Goal: Task Accomplishment & Management: Manage account settings

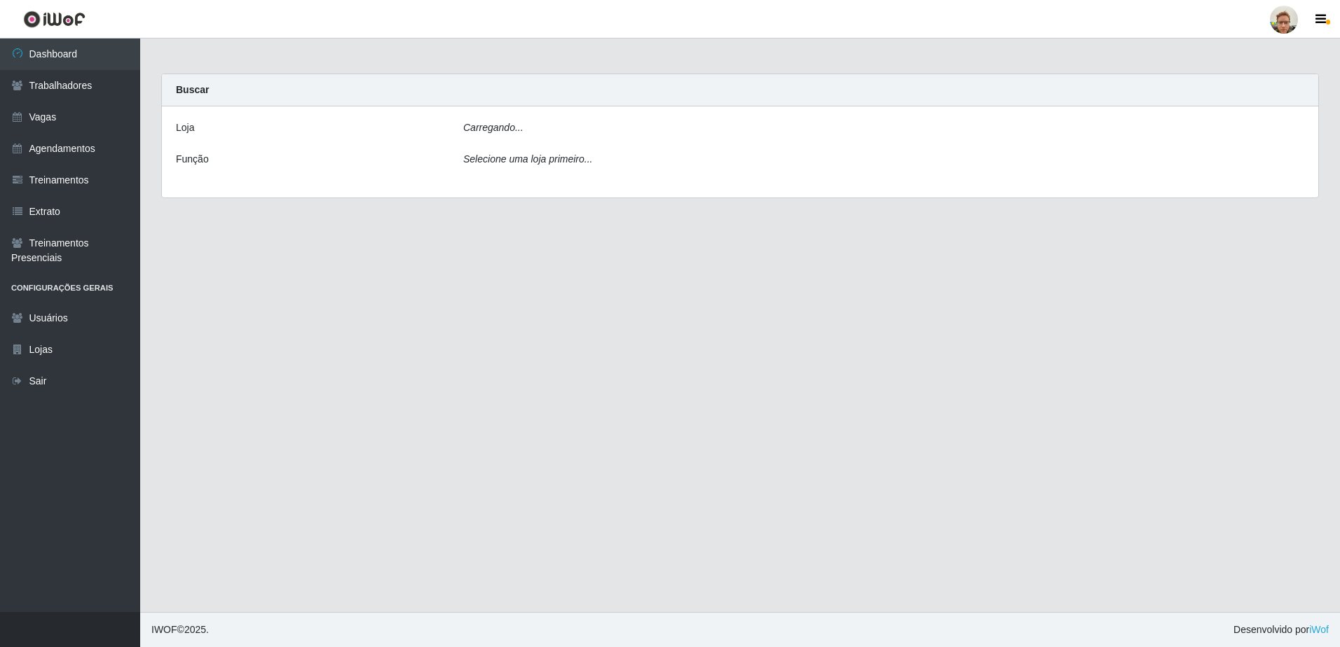
drag, startPoint x: 0, startPoint y: 0, endPoint x: 493, endPoint y: 135, distance: 510.6
click at [493, 135] on div "Carregando..." at bounding box center [884, 131] width 862 height 20
click at [493, 129] on select "[Selecione...] [GEOGRAPHIC_DATA]" at bounding box center [883, 133] width 841 height 25
click at [484, 134] on select "[Selecione...] [GEOGRAPHIC_DATA]" at bounding box center [883, 133] width 841 height 25
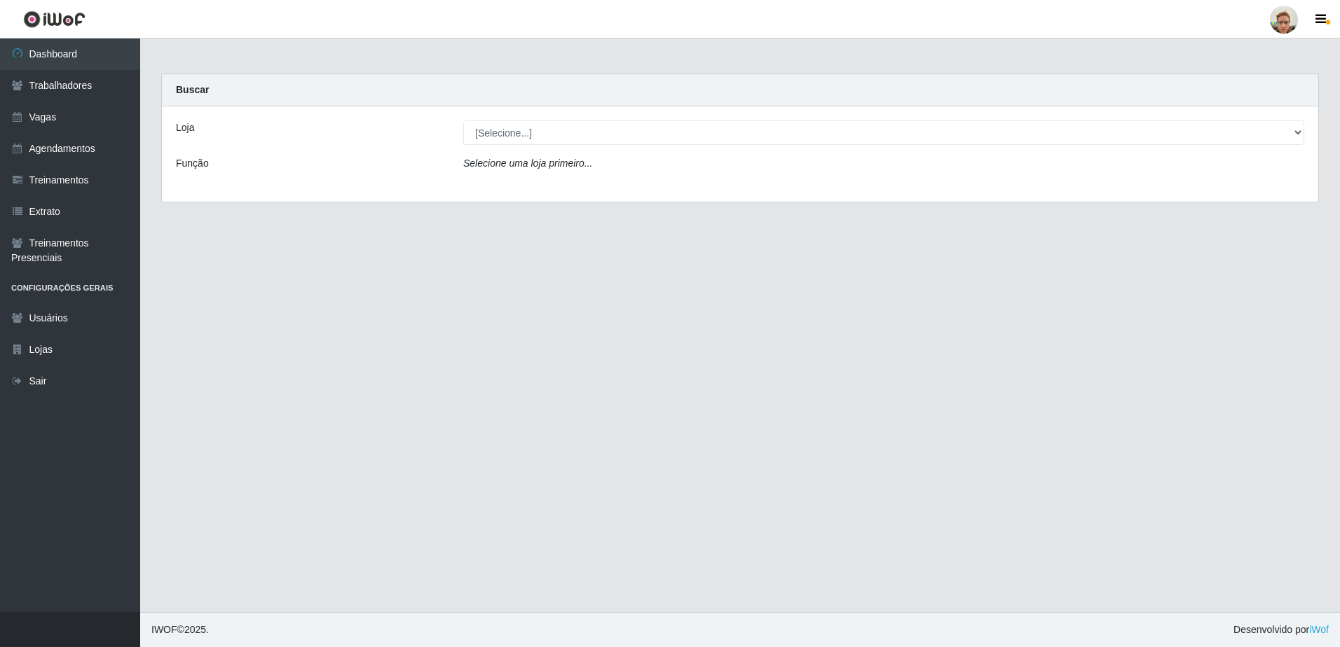
select select "168"
click at [463, 121] on select "[Selecione...] [GEOGRAPHIC_DATA]" at bounding box center [883, 133] width 841 height 25
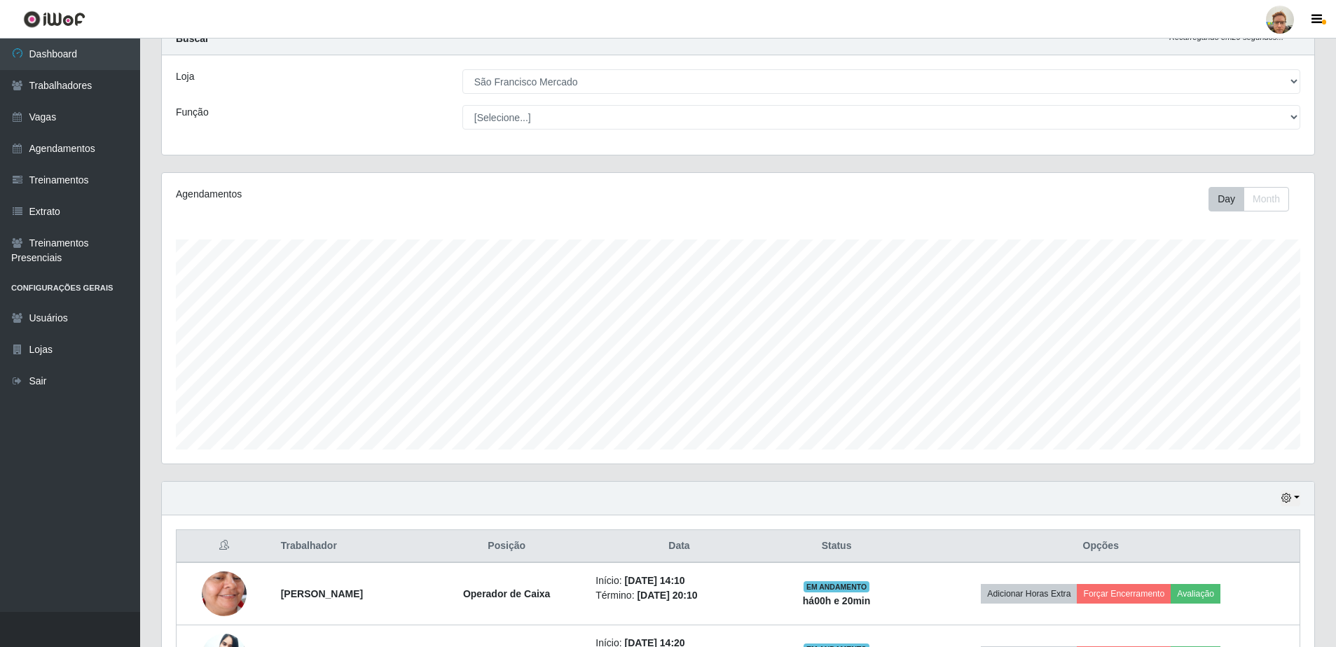
scroll to position [158, 0]
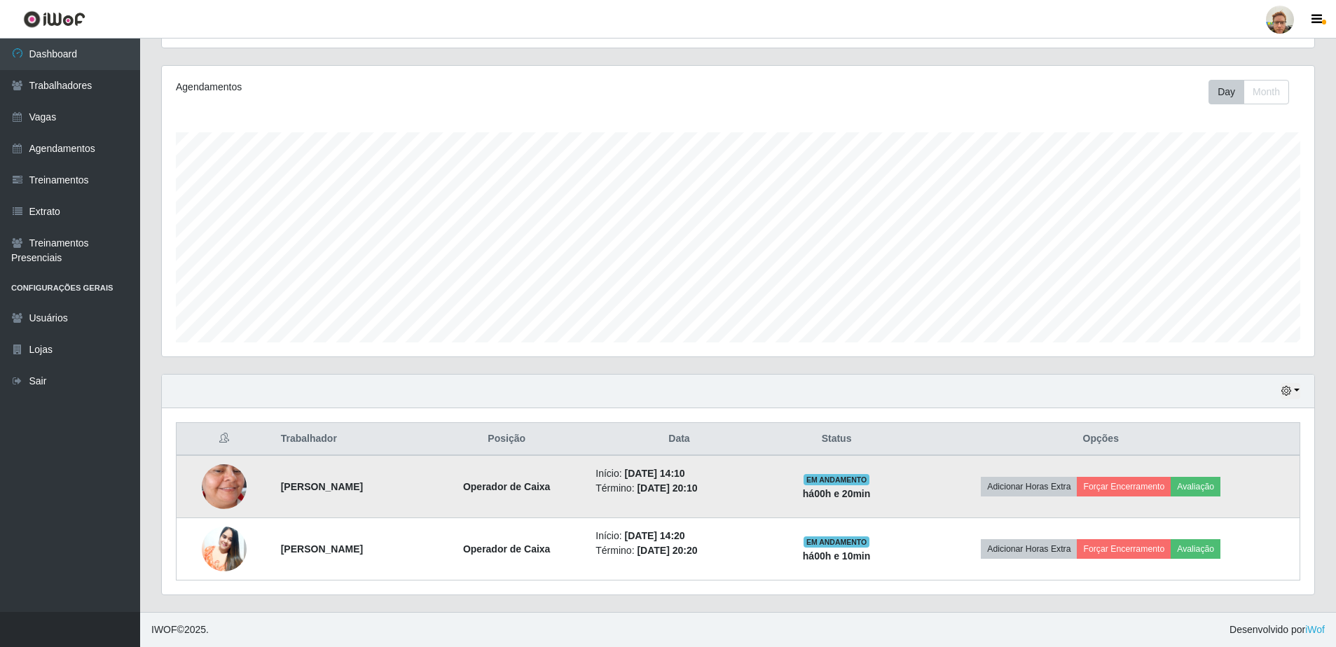
click at [231, 484] on img at bounding box center [224, 487] width 45 height 97
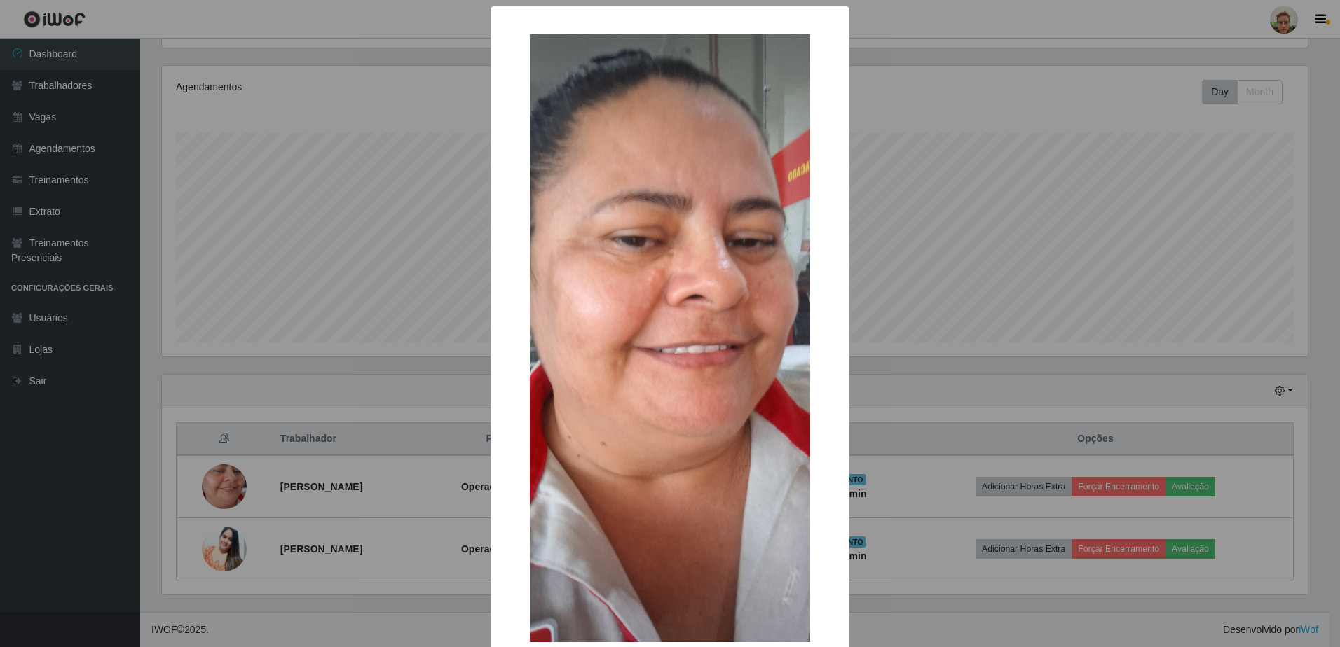
click at [305, 460] on div "× OK Cancel" at bounding box center [670, 323] width 1340 height 647
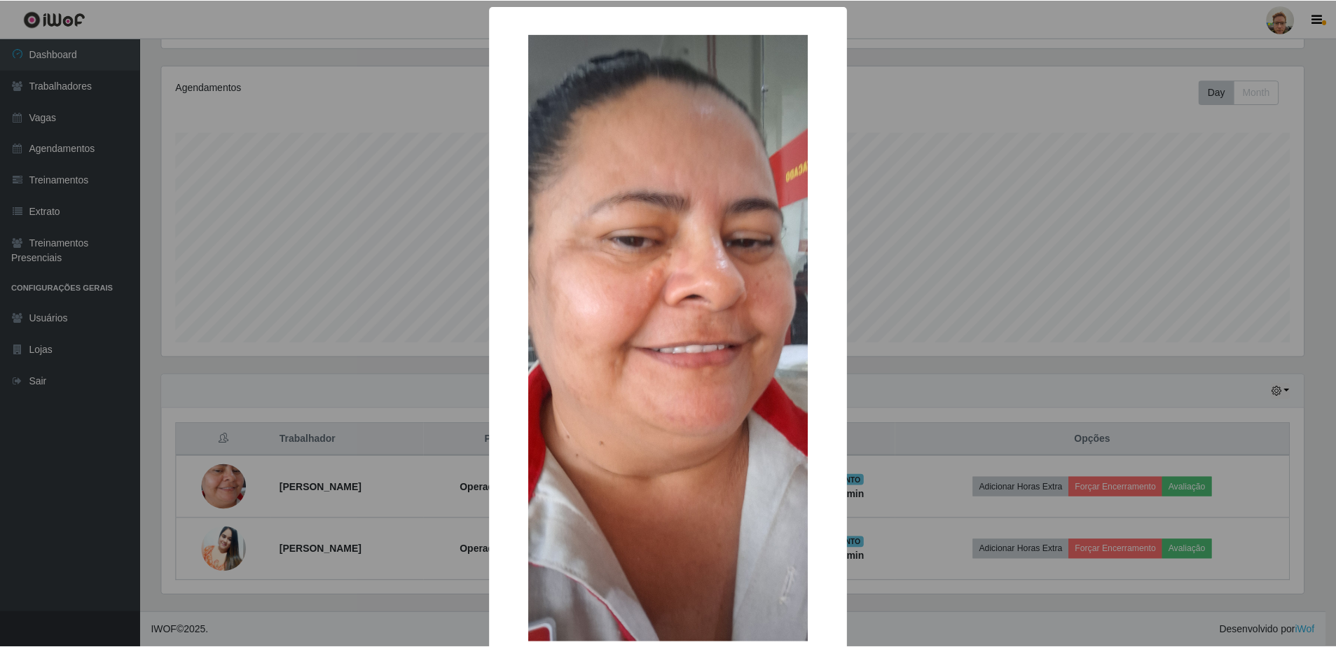
scroll to position [291, 1153]
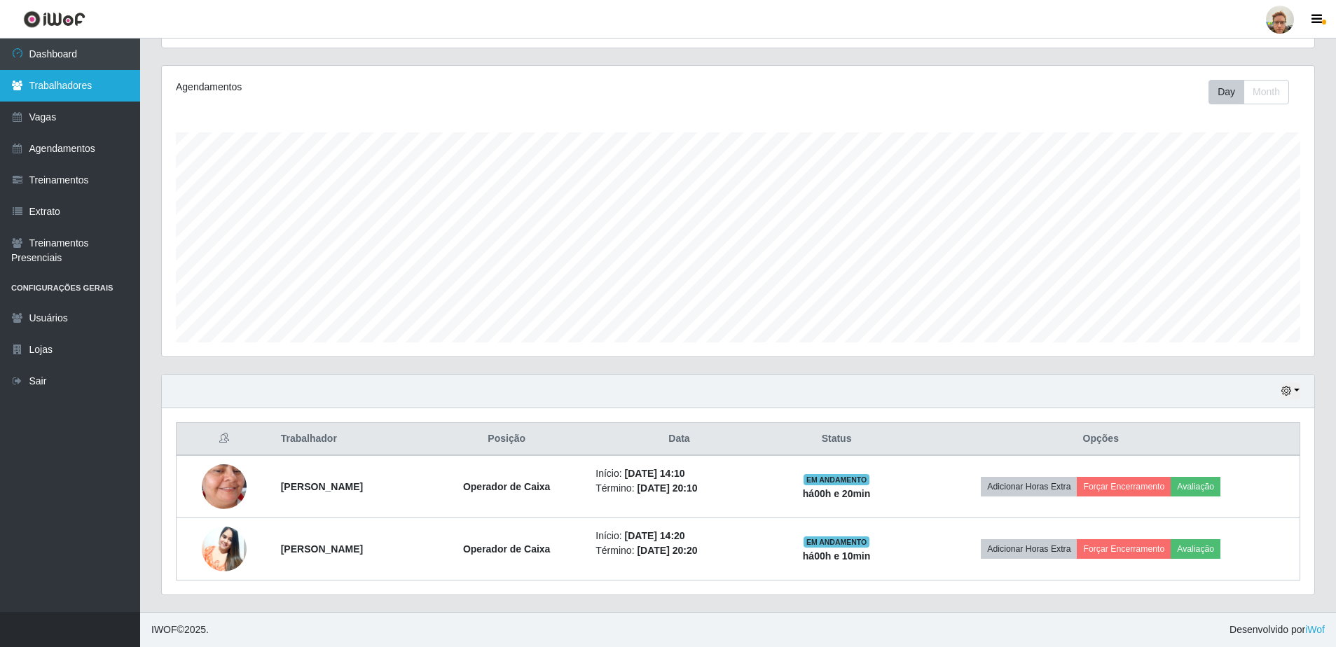
click at [97, 74] on link "Trabalhadores" at bounding box center [70, 86] width 140 height 32
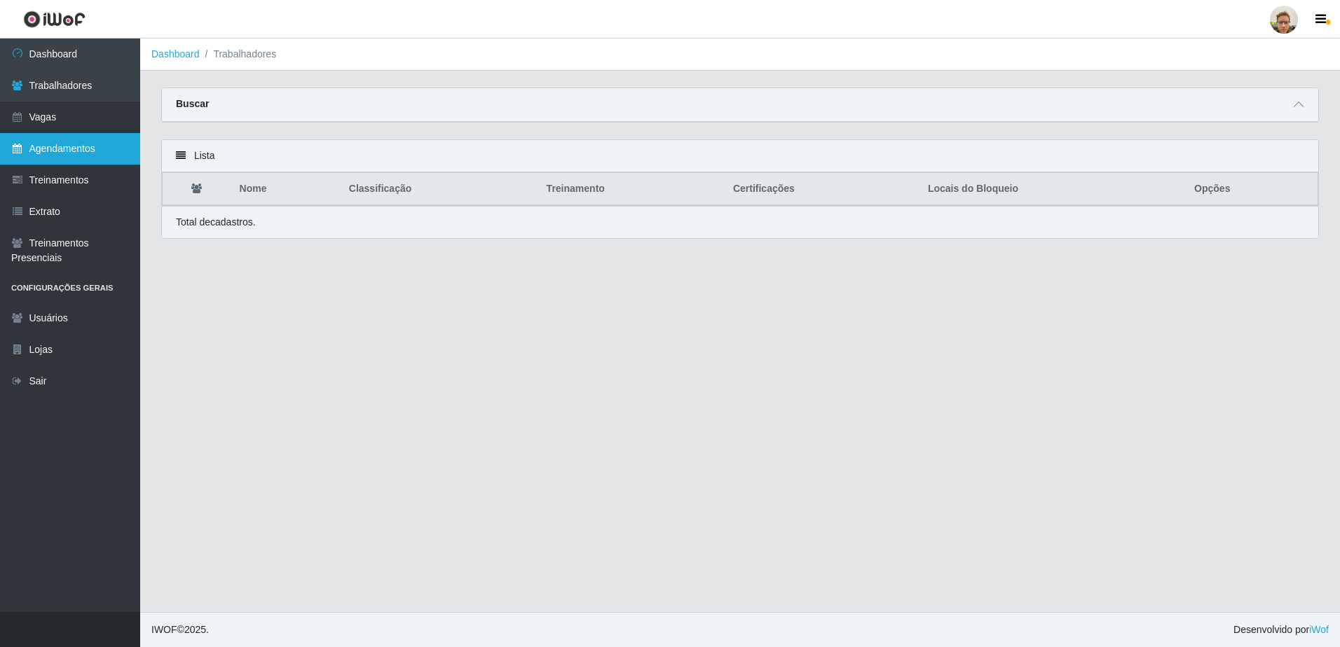
click at [92, 159] on link "Agendamentos" at bounding box center [70, 149] width 140 height 32
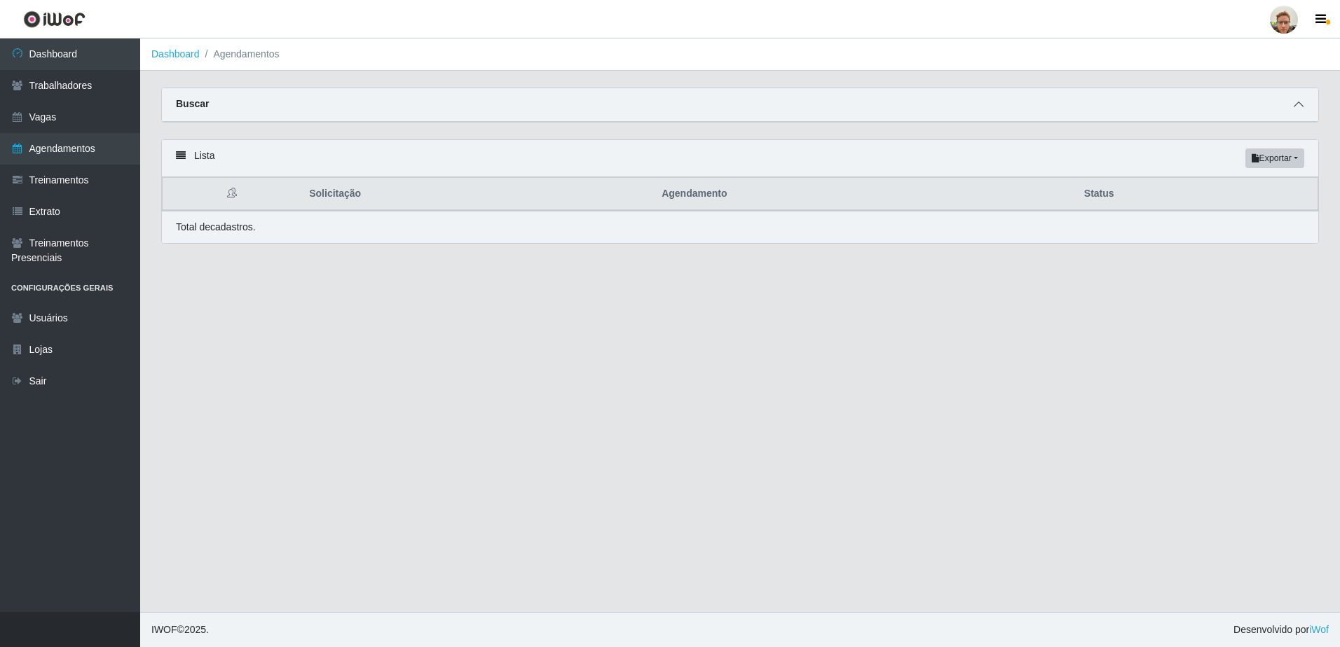
click at [1294, 107] on icon at bounding box center [1299, 105] width 10 height 10
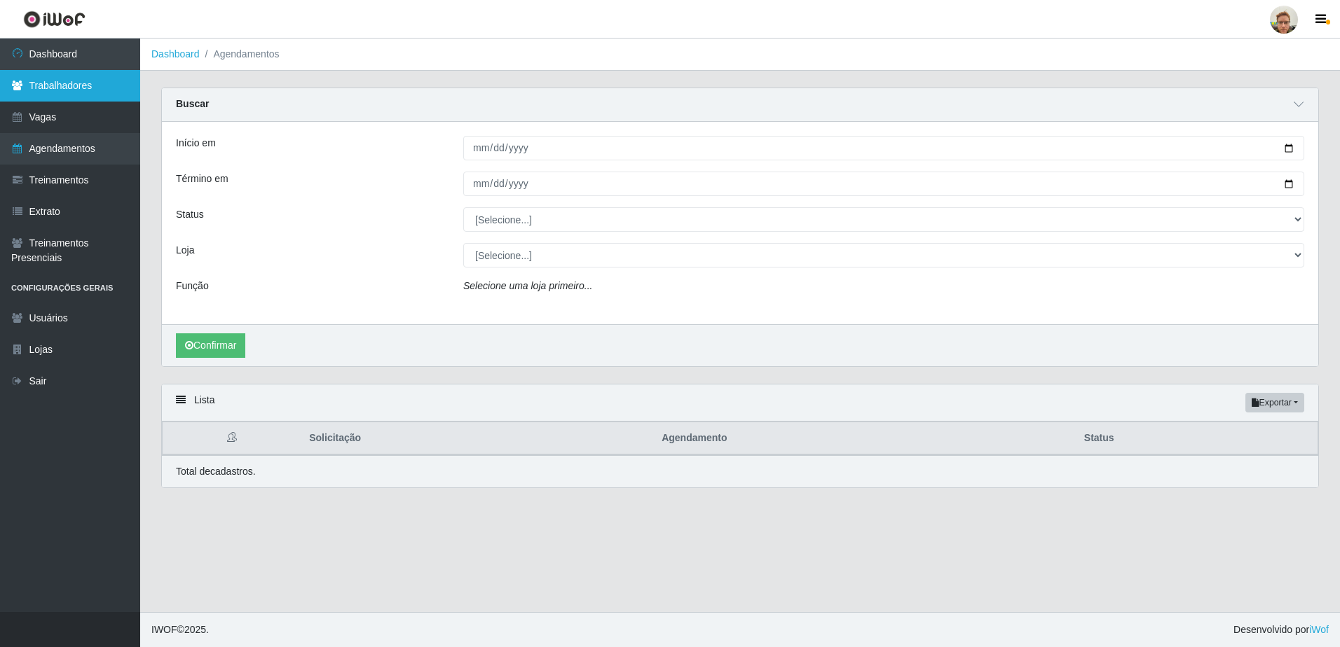
click at [56, 92] on link "Trabalhadores" at bounding box center [70, 86] width 140 height 32
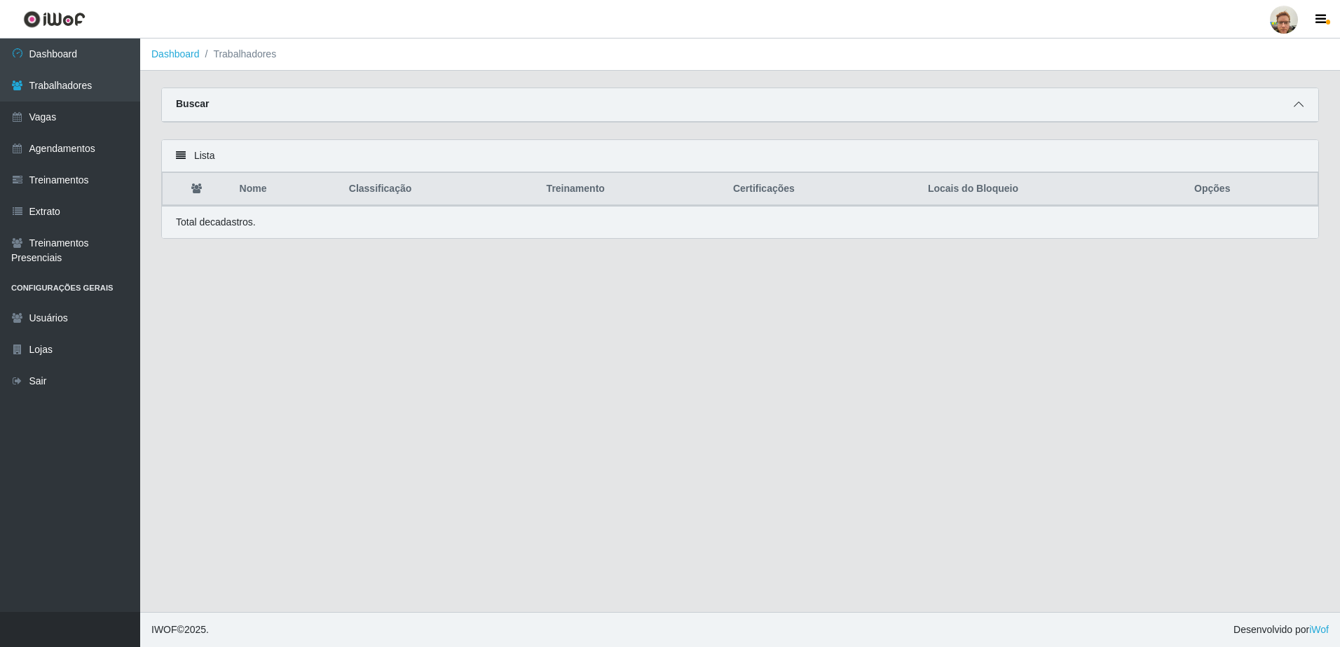
click at [1304, 103] on span at bounding box center [1298, 105] width 17 height 16
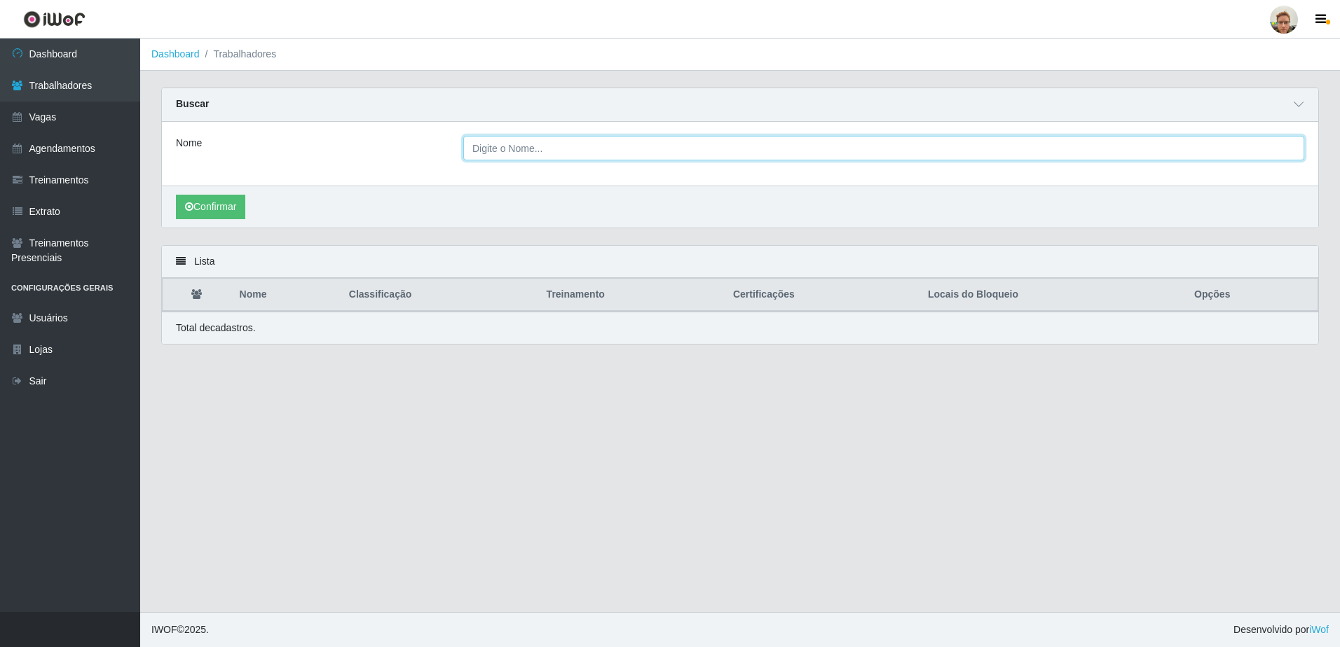
click at [476, 152] on input "Nome" at bounding box center [883, 148] width 841 height 25
type input "davi"
click at [176, 195] on button "Confirmar" at bounding box center [210, 207] width 69 height 25
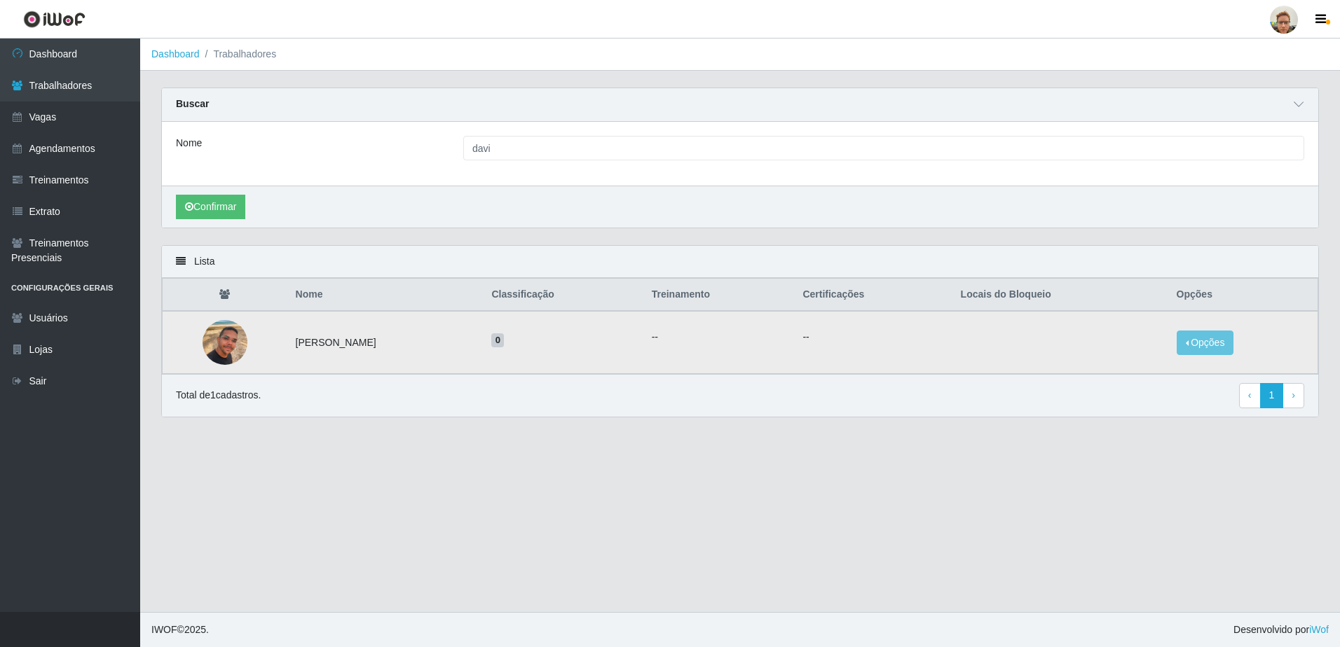
click at [212, 341] on img at bounding box center [225, 343] width 45 height 80
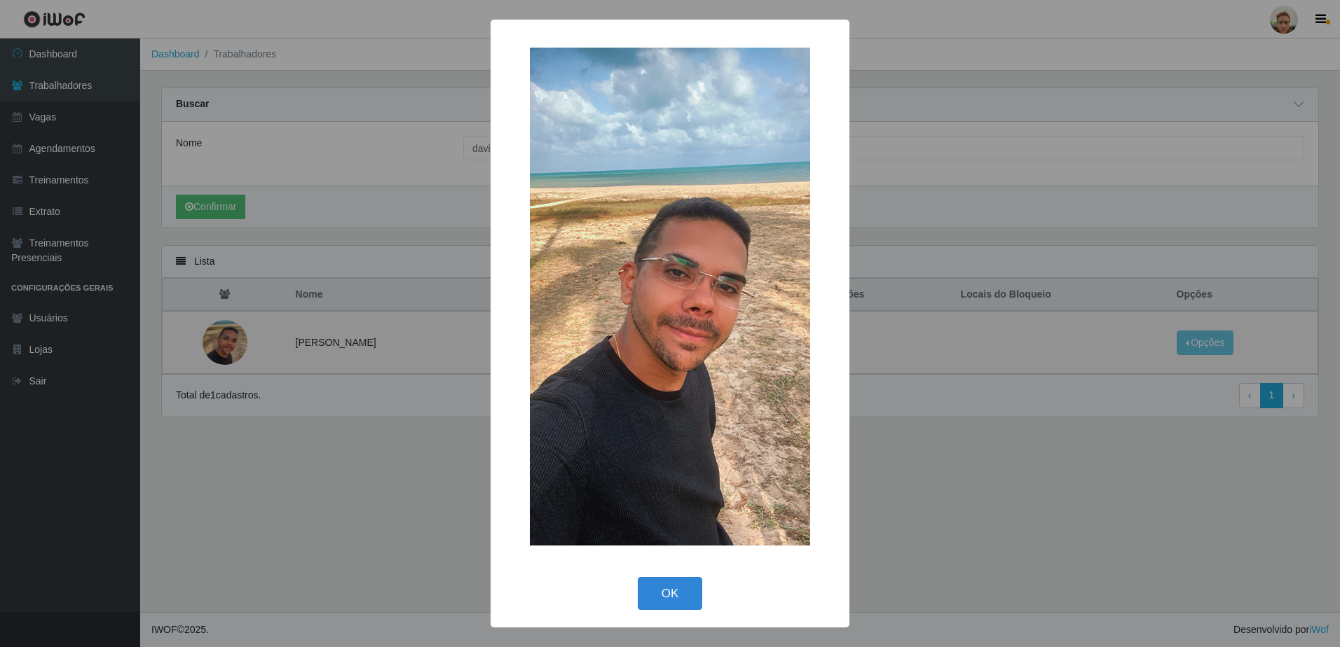
click at [320, 345] on div "× OK Cancel" at bounding box center [670, 323] width 1340 height 647
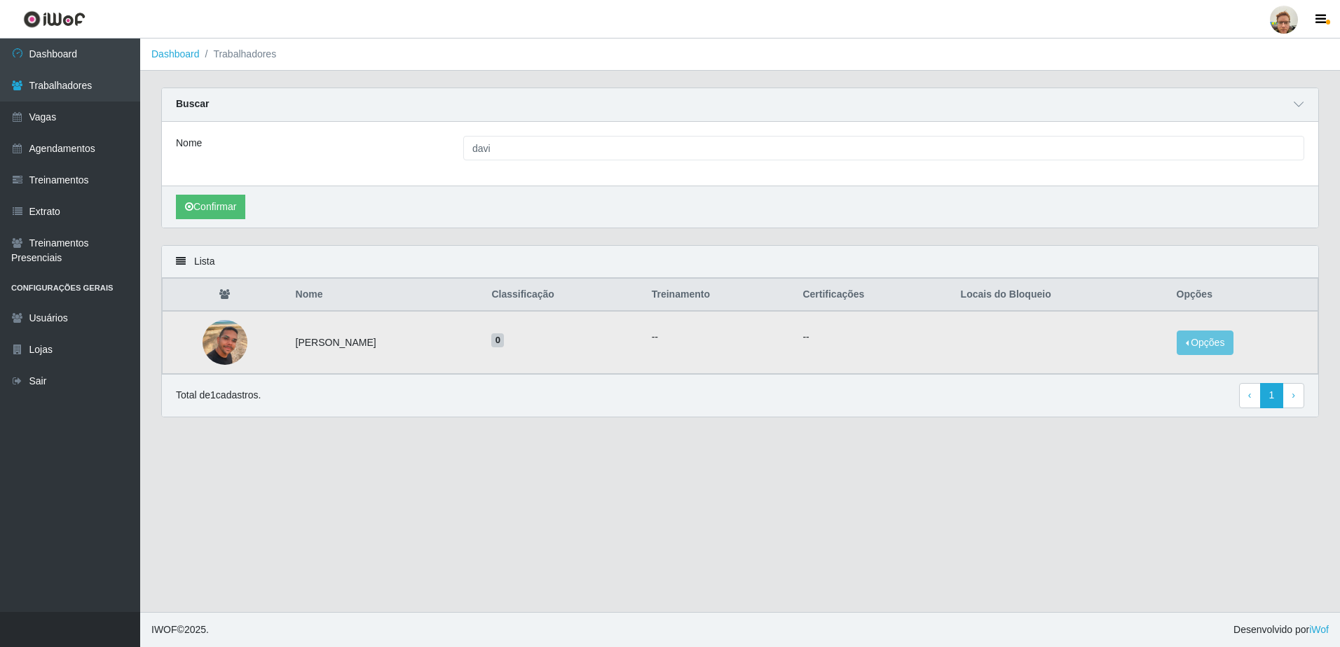
click at [216, 338] on img at bounding box center [225, 343] width 45 height 80
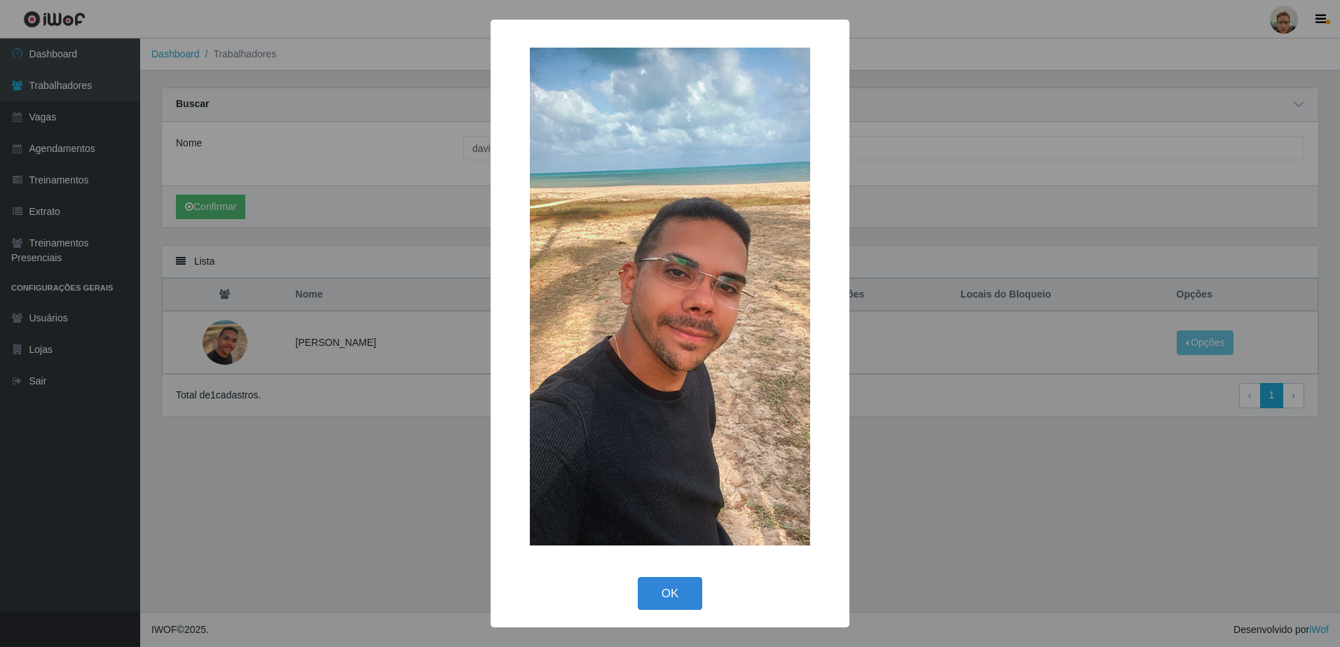
click at [435, 345] on div "× OK Cancel" at bounding box center [670, 323] width 1340 height 647
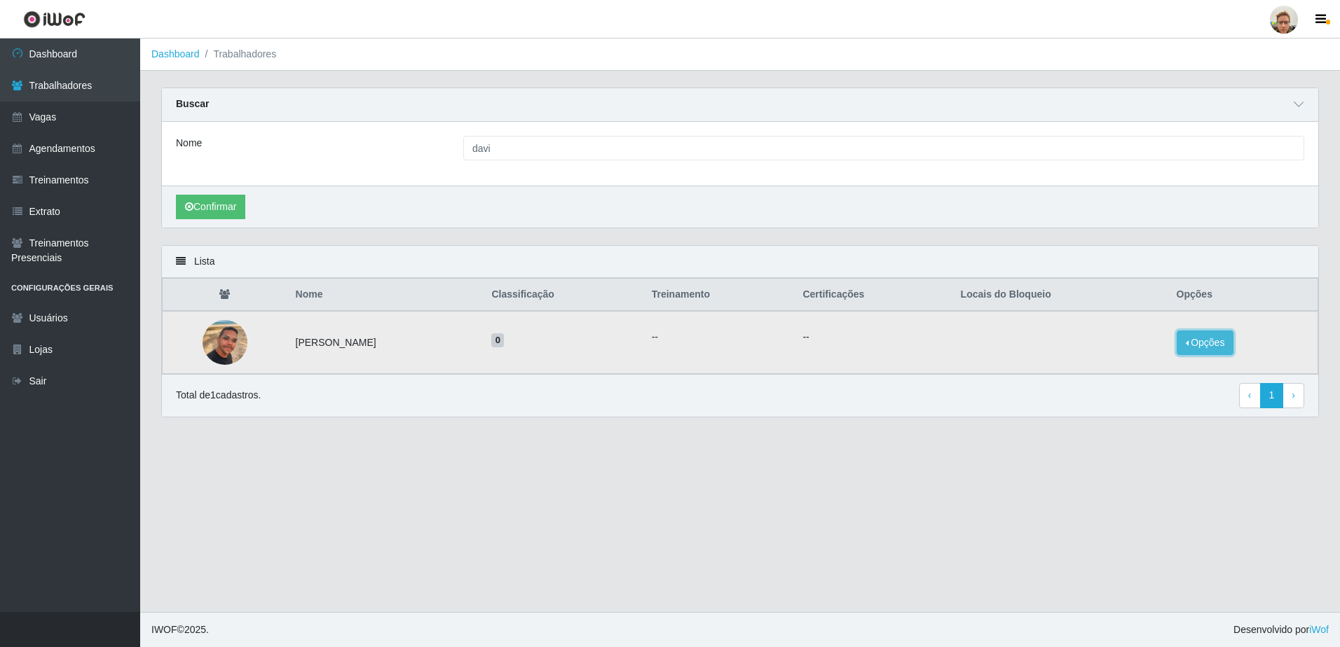
click at [1209, 344] on button "Opções" at bounding box center [1204, 343] width 57 height 25
click at [1126, 332] on button "Bloquear - Empresa" at bounding box center [1118, 327] width 113 height 29
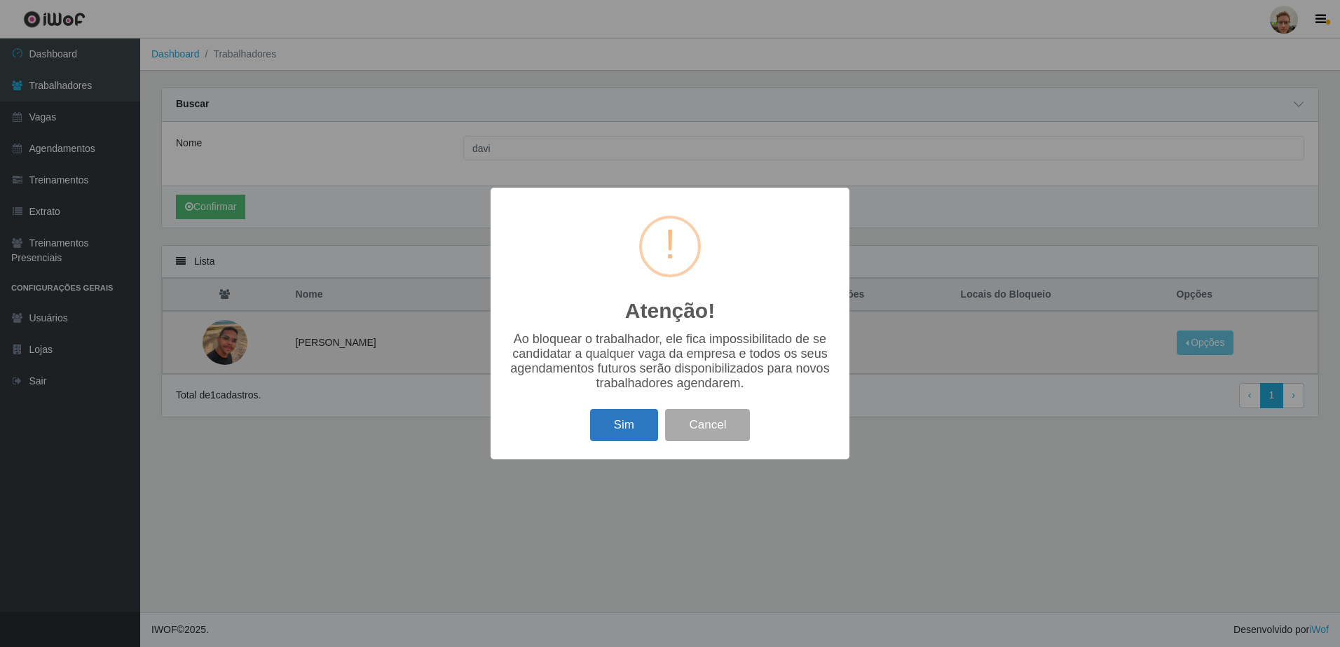
click at [607, 418] on button "Sim" at bounding box center [624, 425] width 68 height 33
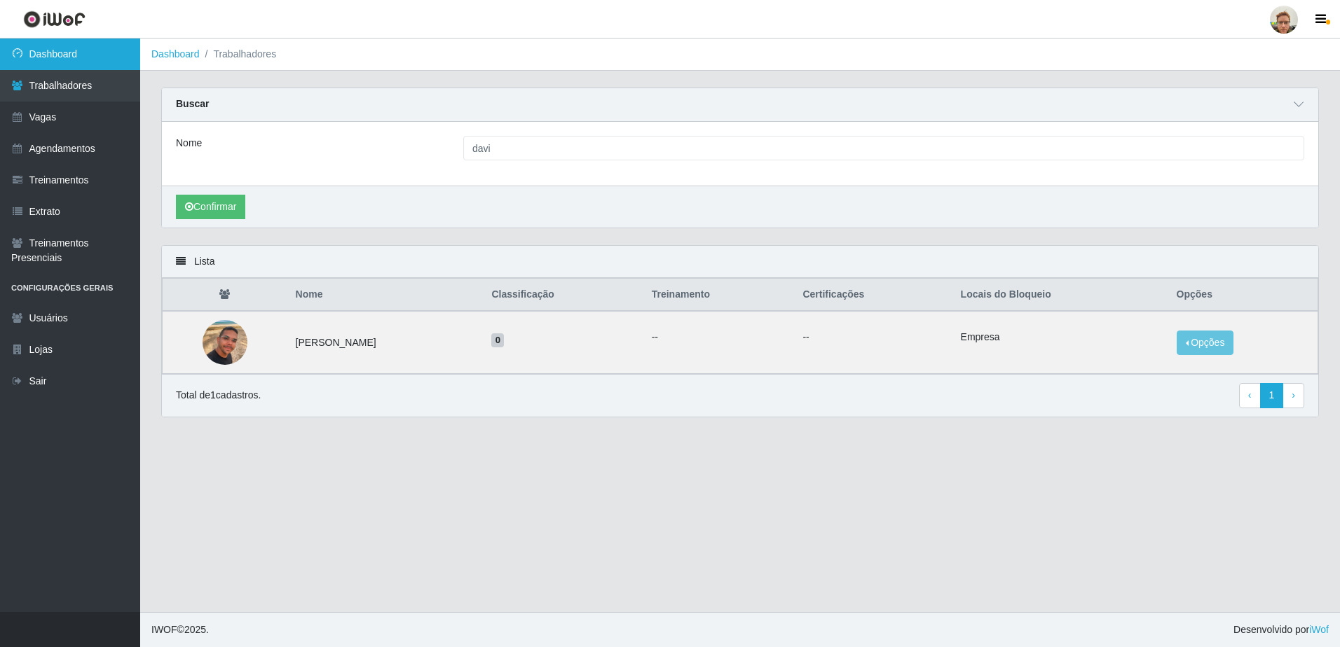
click at [86, 56] on link "Dashboard" at bounding box center [70, 55] width 140 height 32
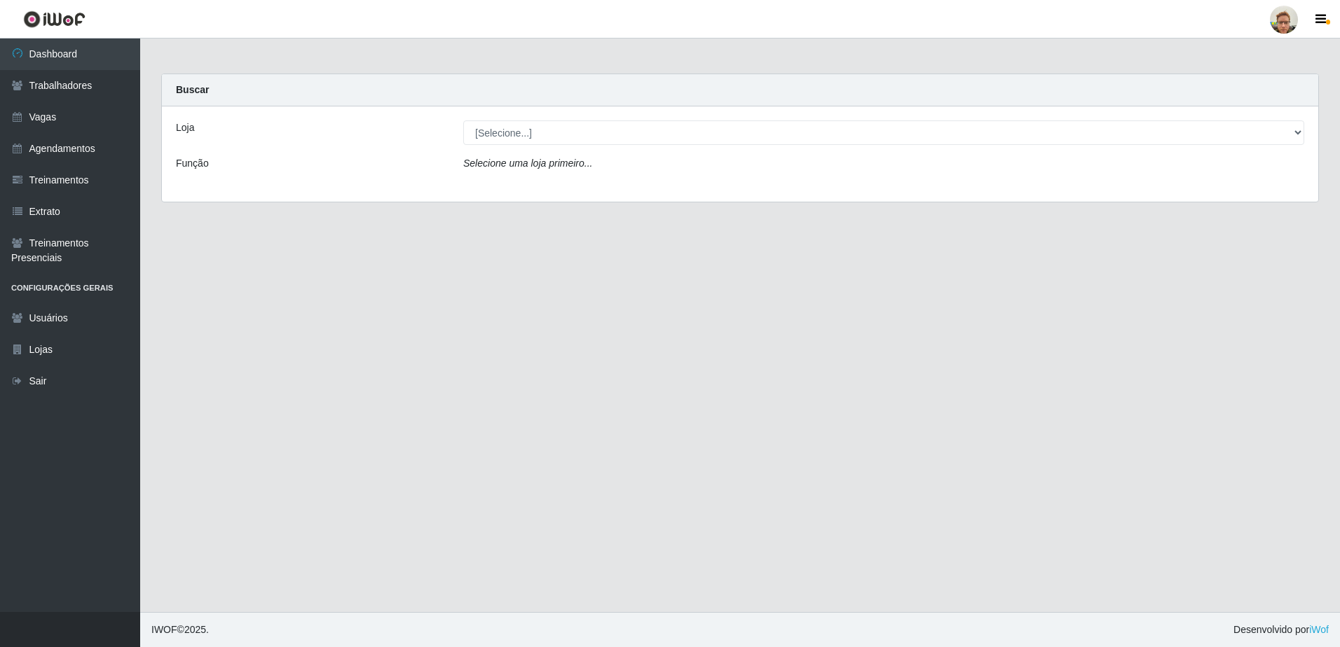
click at [659, 530] on main "Carregando... Buscar Loja [Selecione...] São Francisco Mercado Função Selecione…" at bounding box center [740, 326] width 1200 height 574
click at [83, 86] on link "Trabalhadores" at bounding box center [70, 86] width 140 height 32
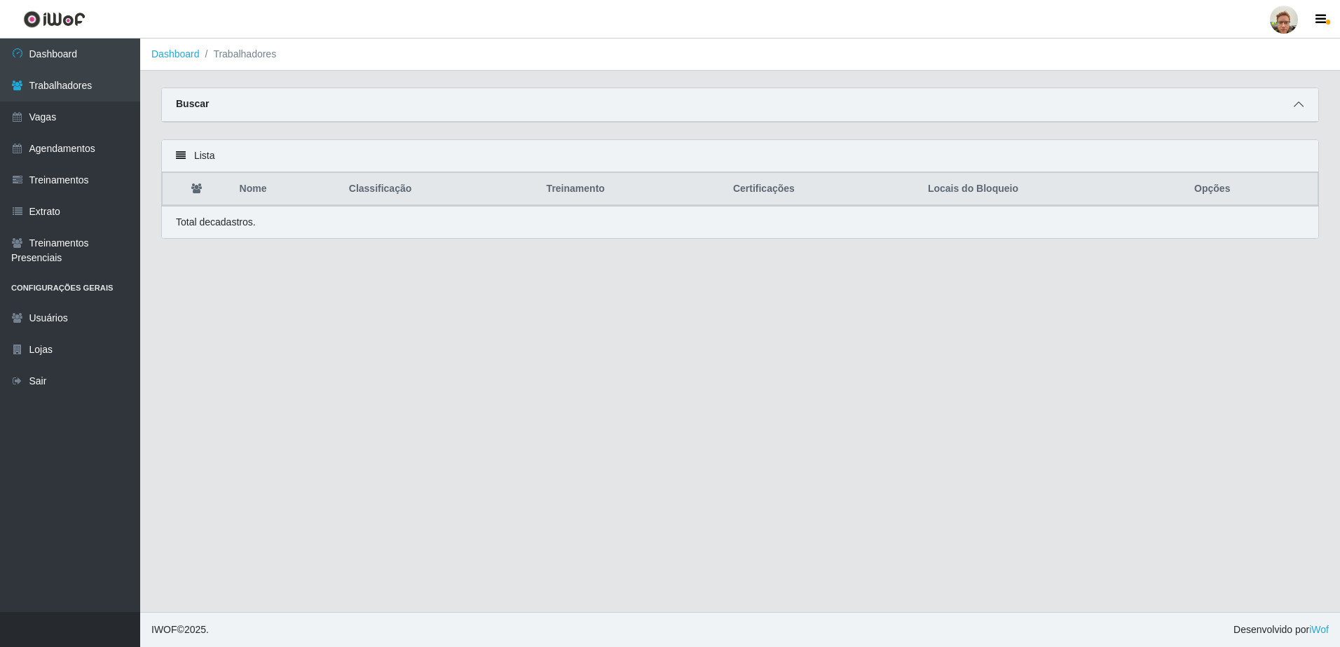
click at [1296, 105] on icon at bounding box center [1299, 105] width 10 height 10
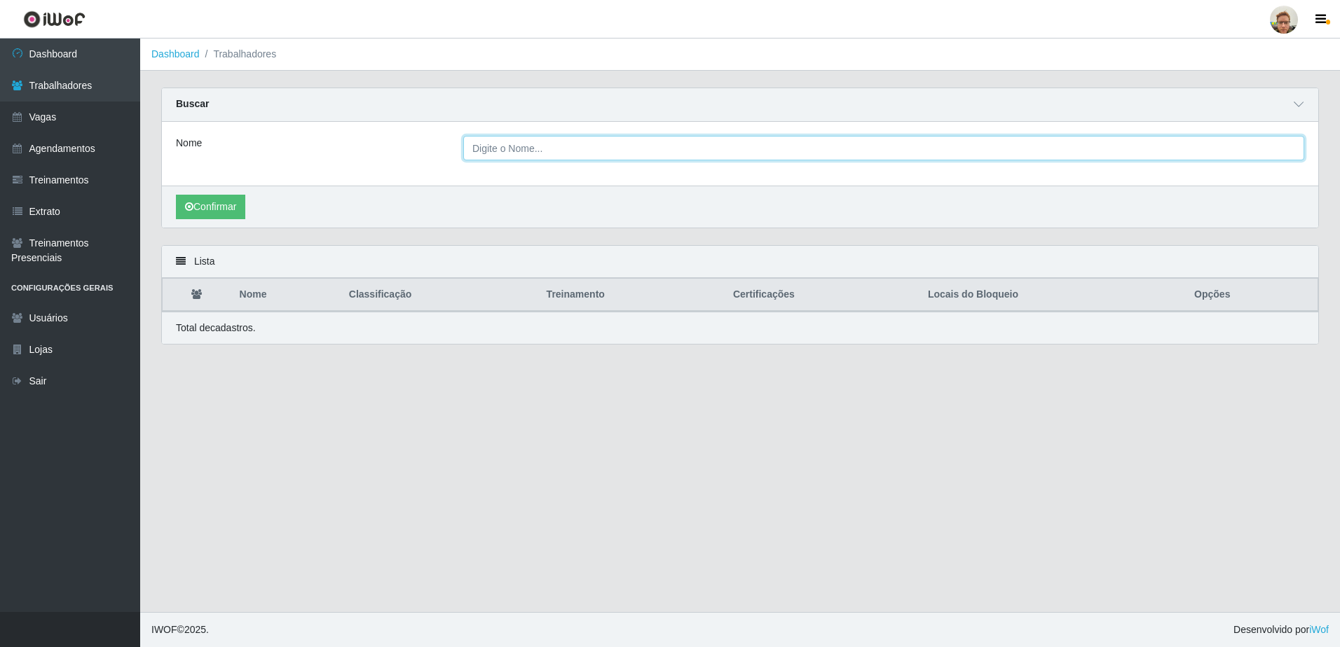
click at [521, 151] on input "Nome" at bounding box center [883, 148] width 841 height 25
type input "davi"
click at [176, 195] on button "Confirmar" at bounding box center [210, 207] width 69 height 25
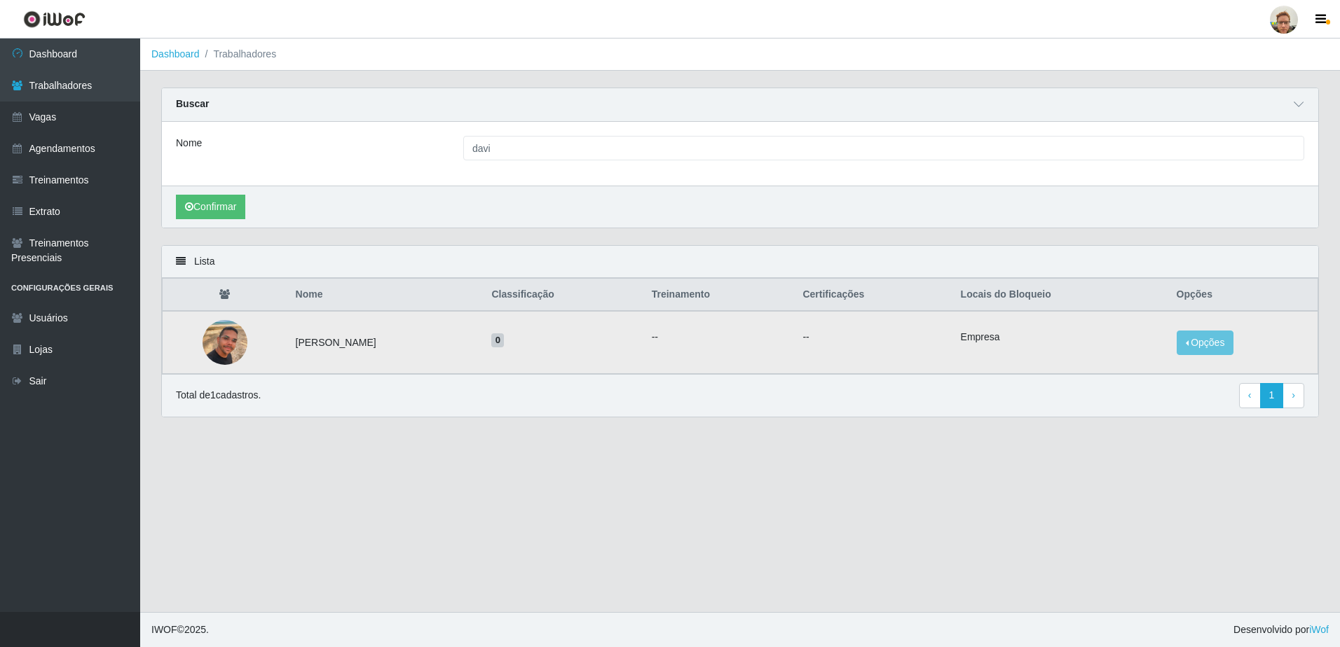
click at [238, 350] on img at bounding box center [225, 343] width 45 height 80
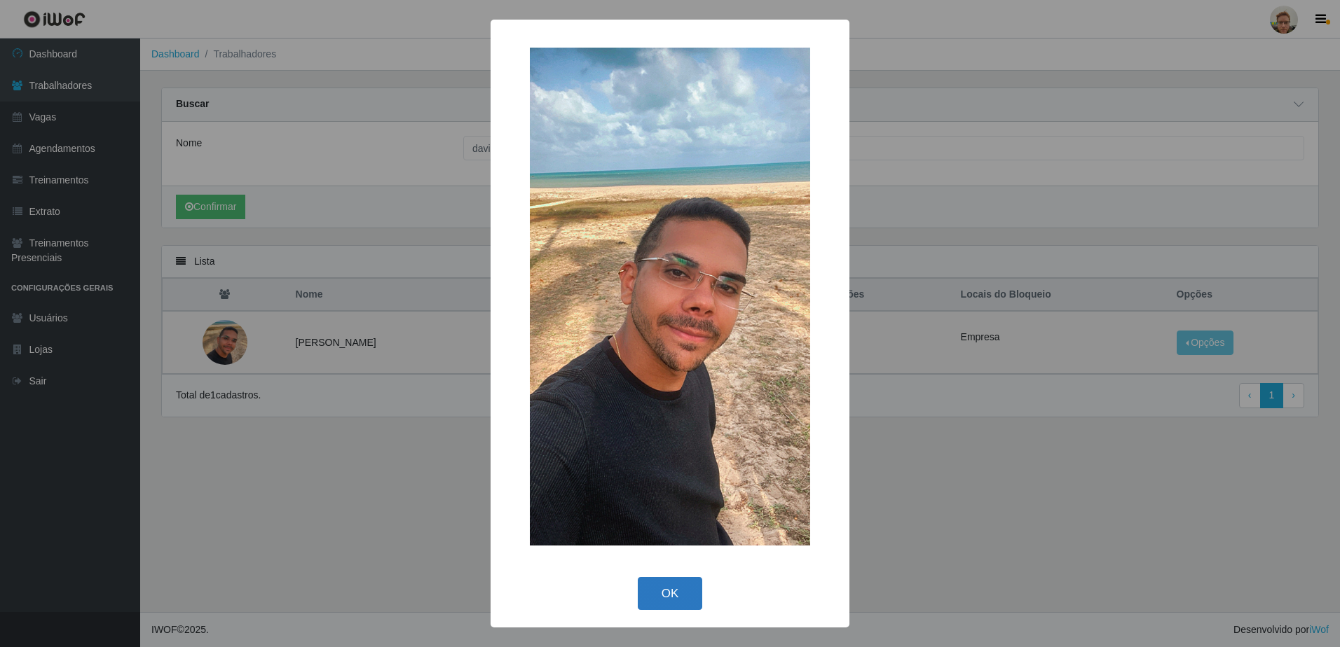
click at [682, 604] on button "OK" at bounding box center [670, 593] width 65 height 33
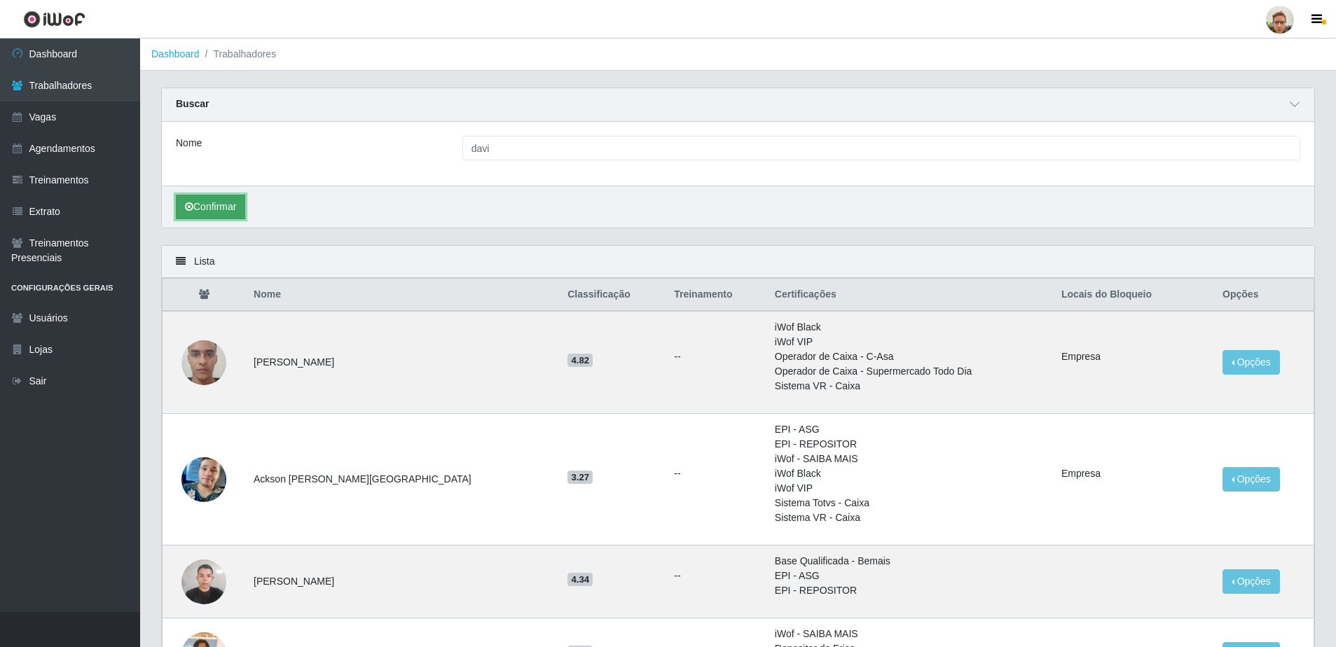
click at [206, 203] on button "Confirmar" at bounding box center [210, 207] width 69 height 25
